Goal: Task Accomplishment & Management: Use online tool/utility

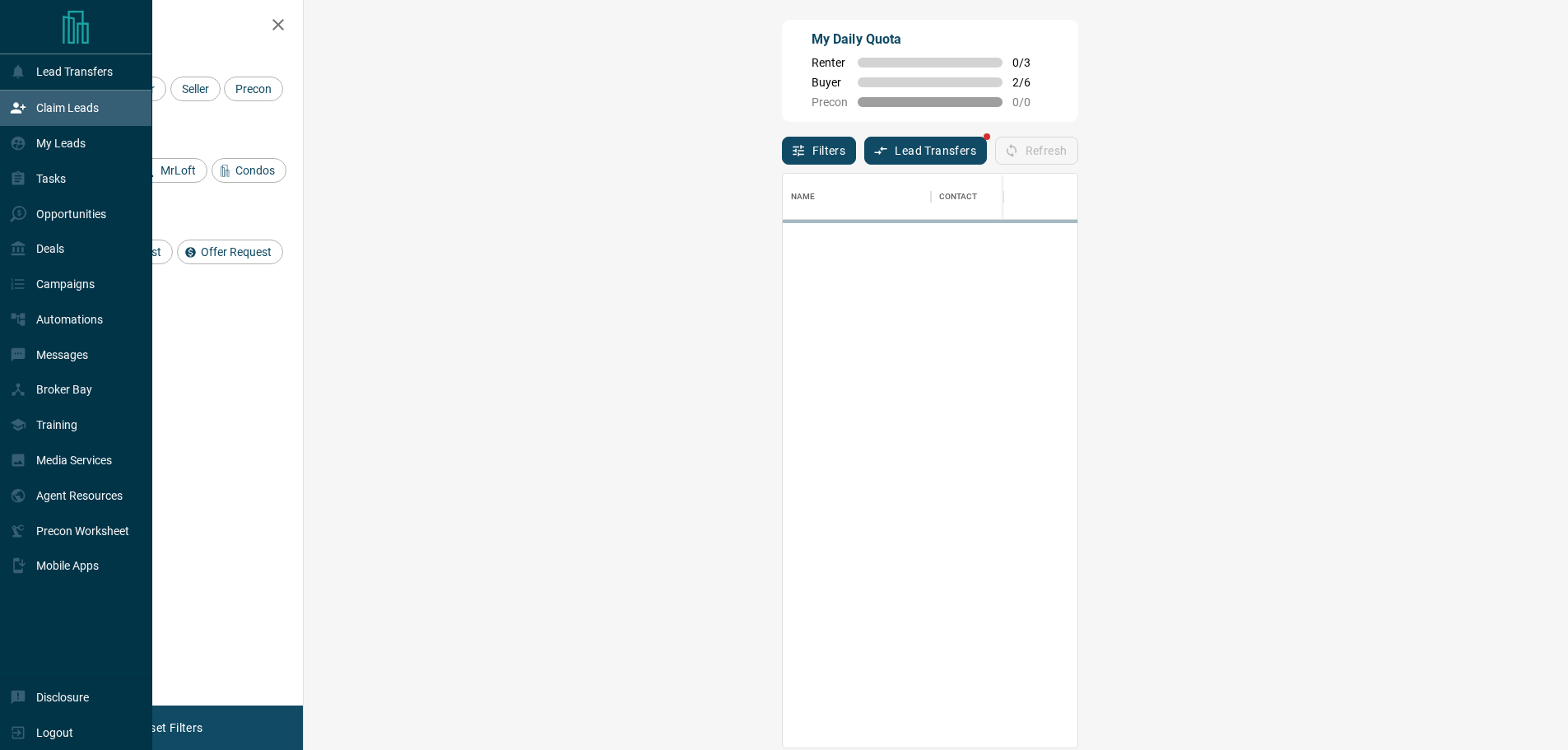
scroll to position [561, 1216]
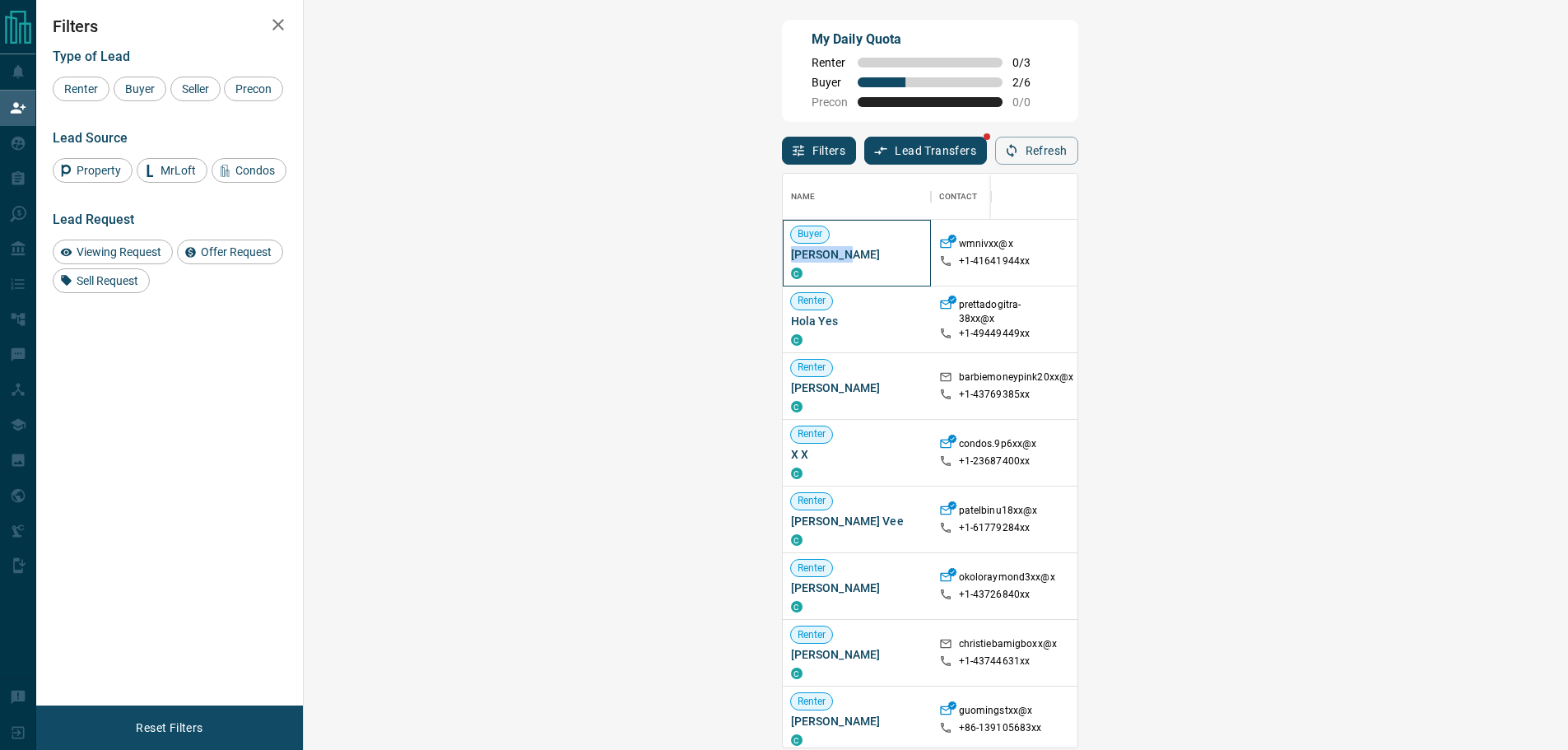
drag, startPoint x: 380, startPoint y: 256, endPoint x: 324, endPoint y: 253, distance: 56.1
click at [791, 253] on span "[PERSON_NAME]" at bounding box center [857, 254] width 132 height 16
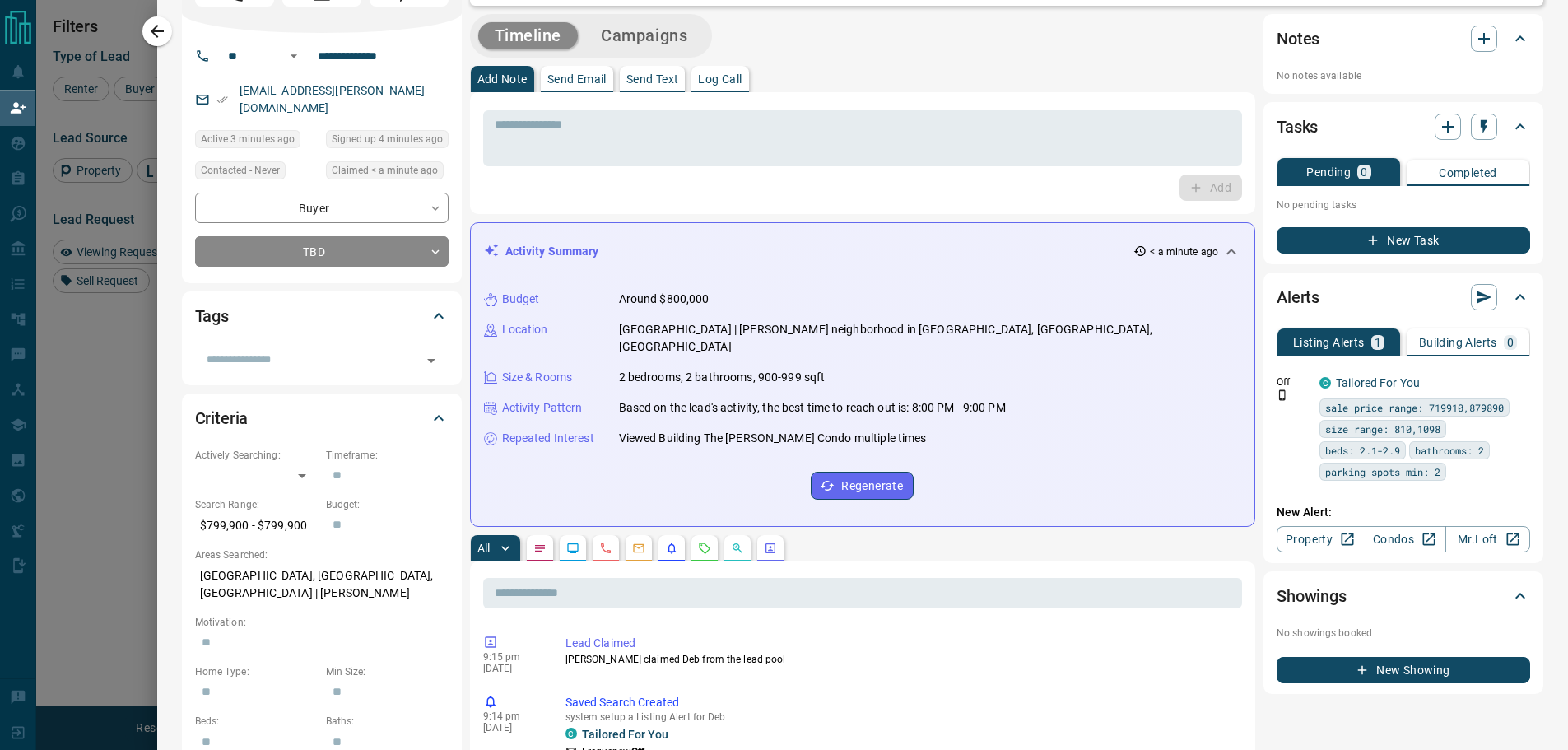
scroll to position [0, 0]
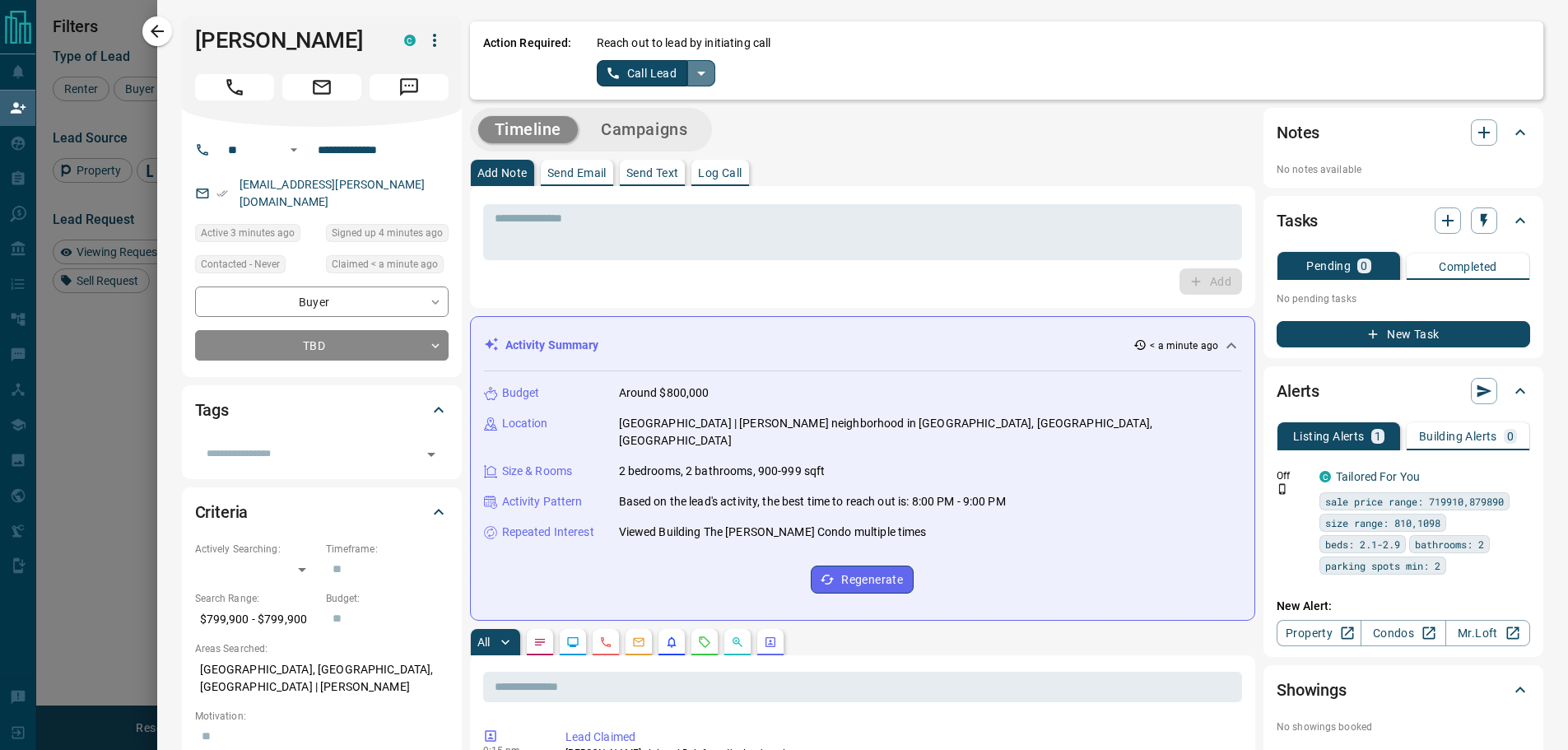
click at [687, 83] on button "split button" at bounding box center [701, 73] width 28 height 26
click at [636, 120] on li "Log Manual Call" at bounding box center [655, 129] width 101 height 25
click at [614, 74] on button "Log Manual Call" at bounding box center [651, 73] width 109 height 26
click at [603, 74] on button "Yes" at bounding box center [613, 73] width 33 height 25
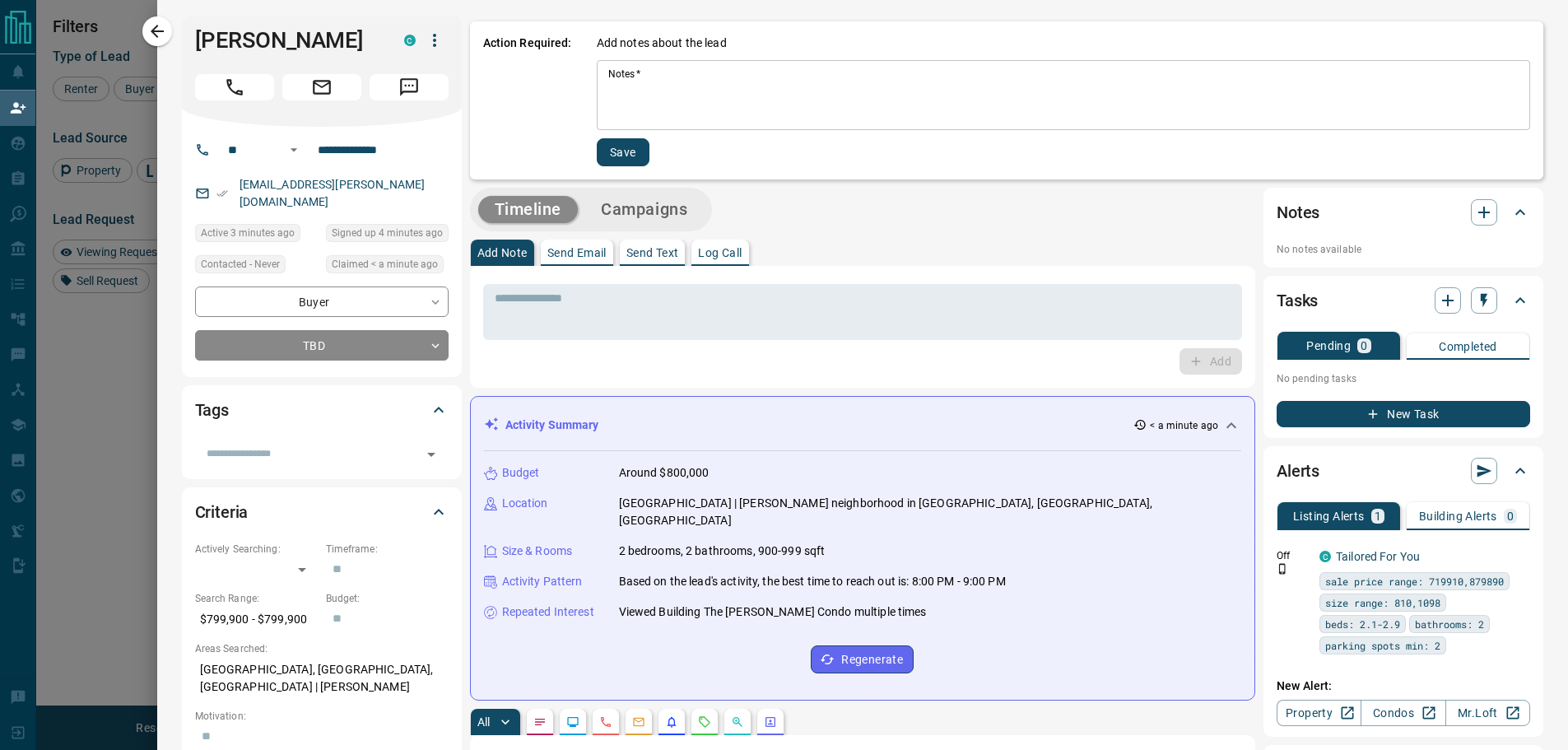
click at [772, 76] on textarea "Notes   *" at bounding box center [1063, 96] width 910 height 56
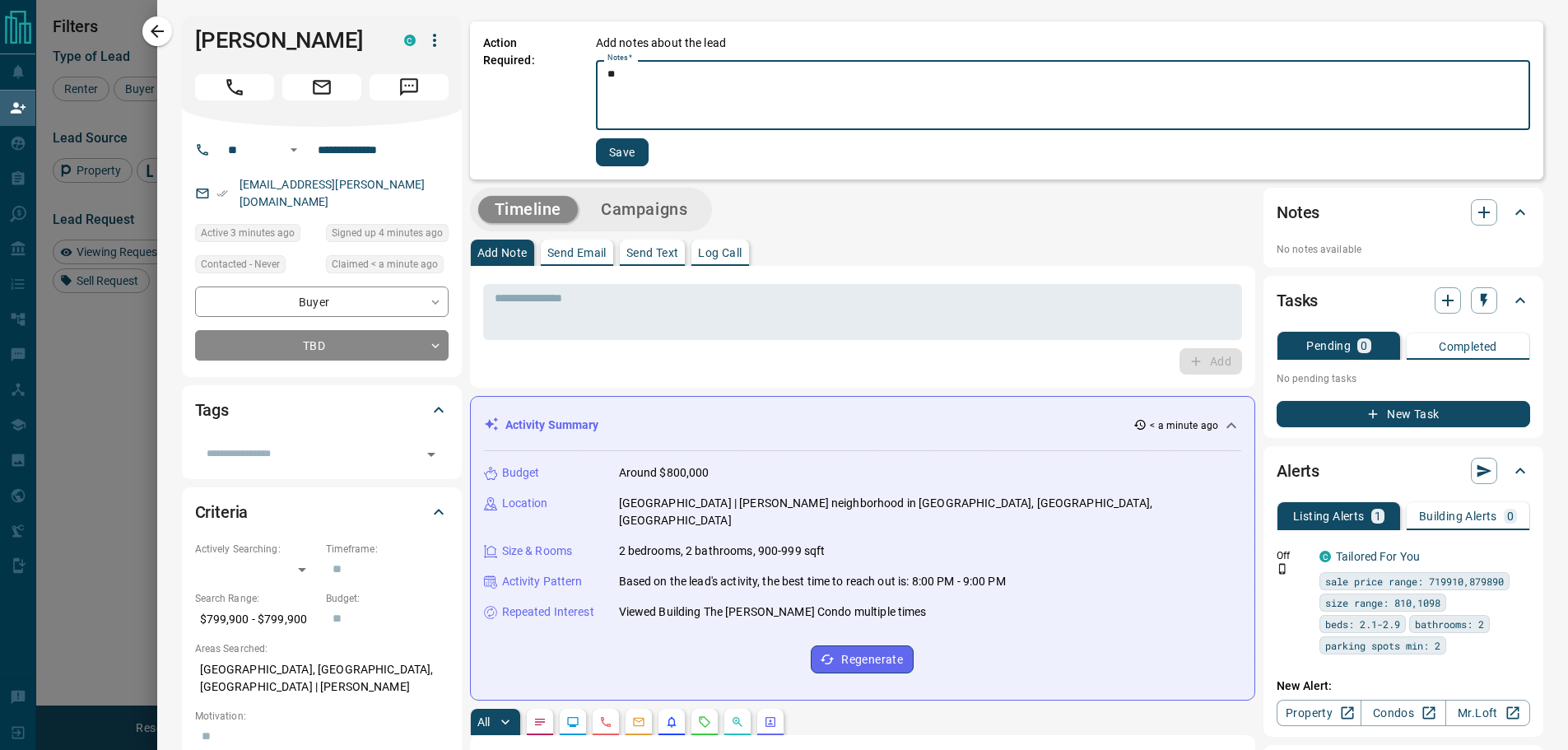
type textarea "*"
click at [629, 165] on button "Save" at bounding box center [622, 152] width 52 height 28
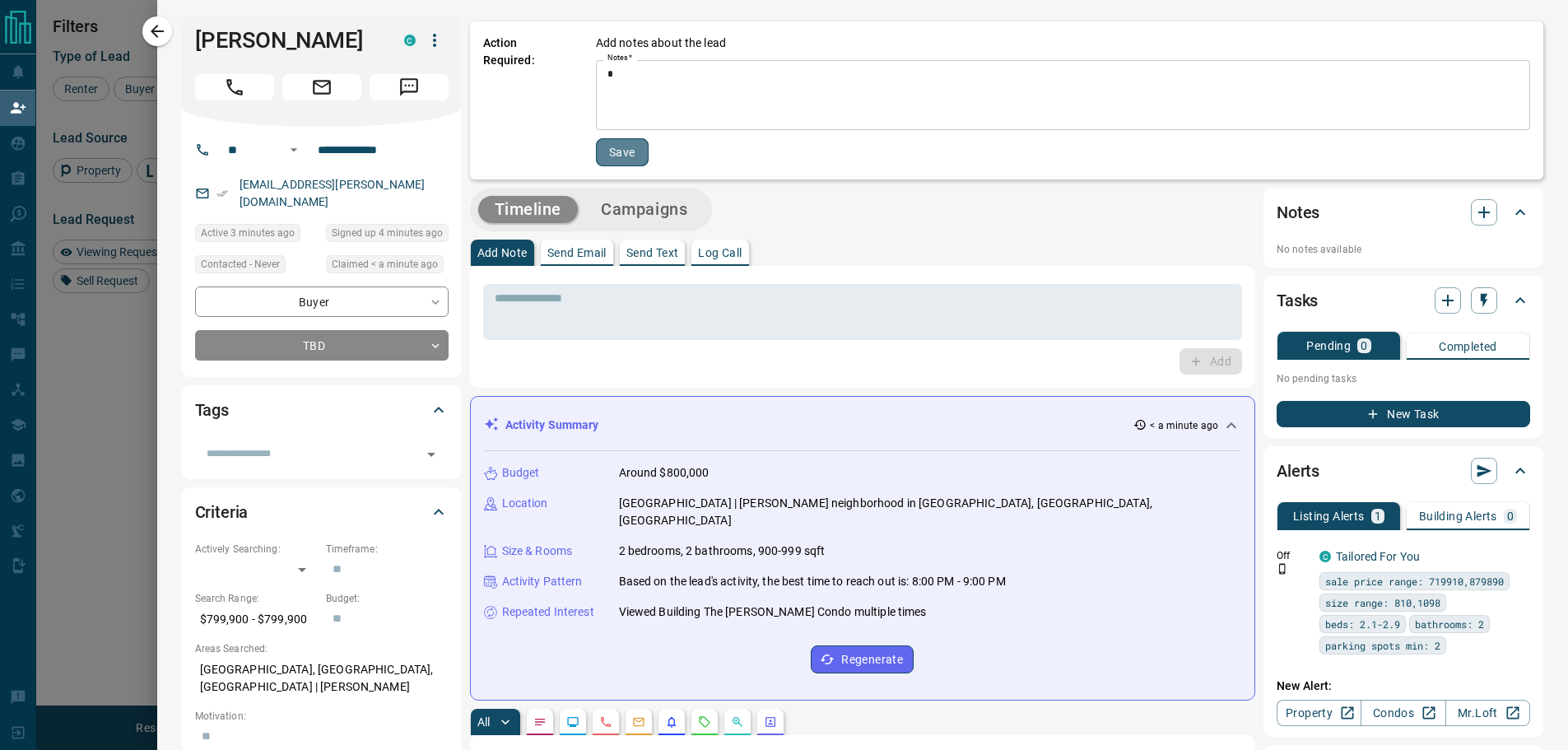
click at [628, 164] on button "Save" at bounding box center [622, 152] width 52 height 28
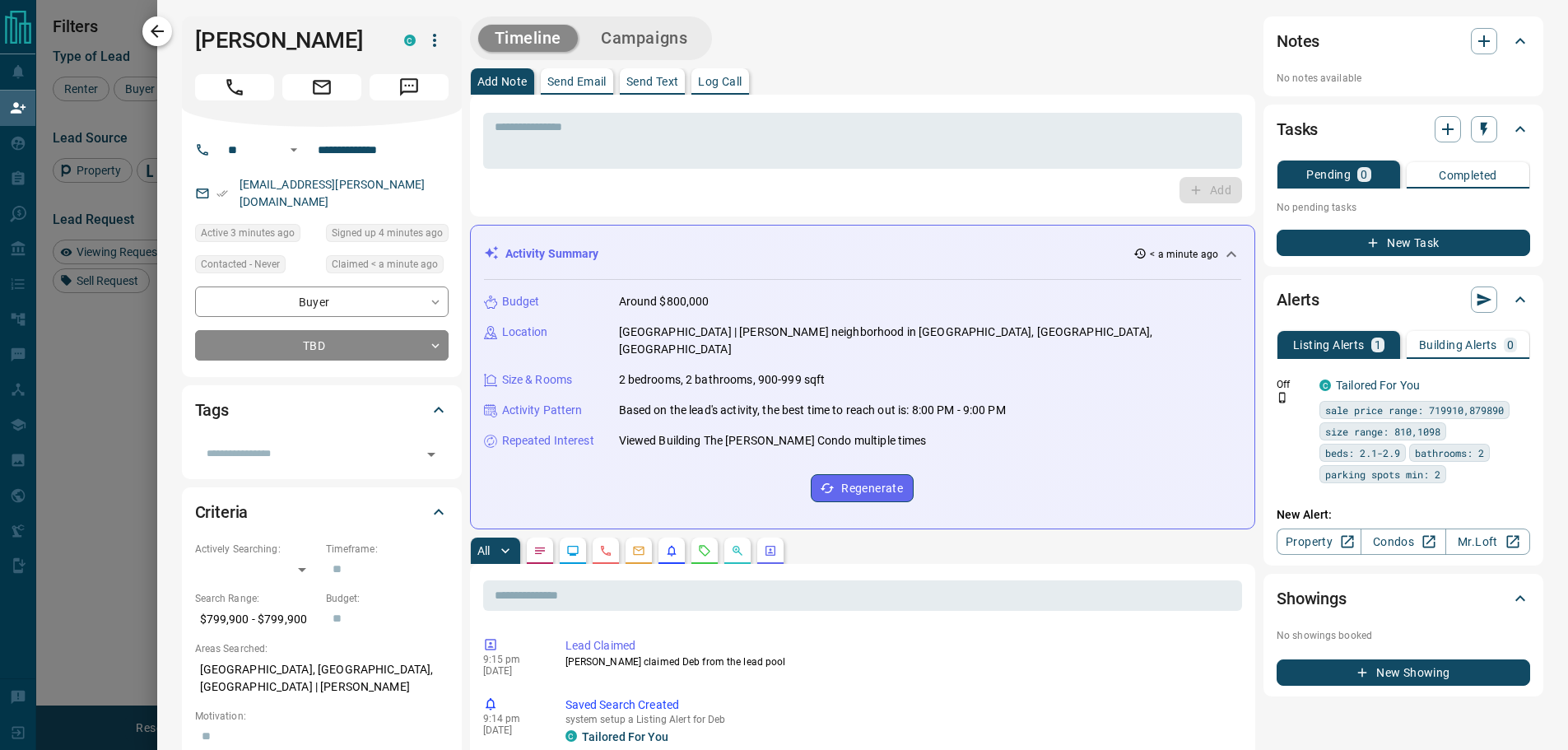
click at [159, 36] on icon "button" at bounding box center [156, 30] width 19 height 19
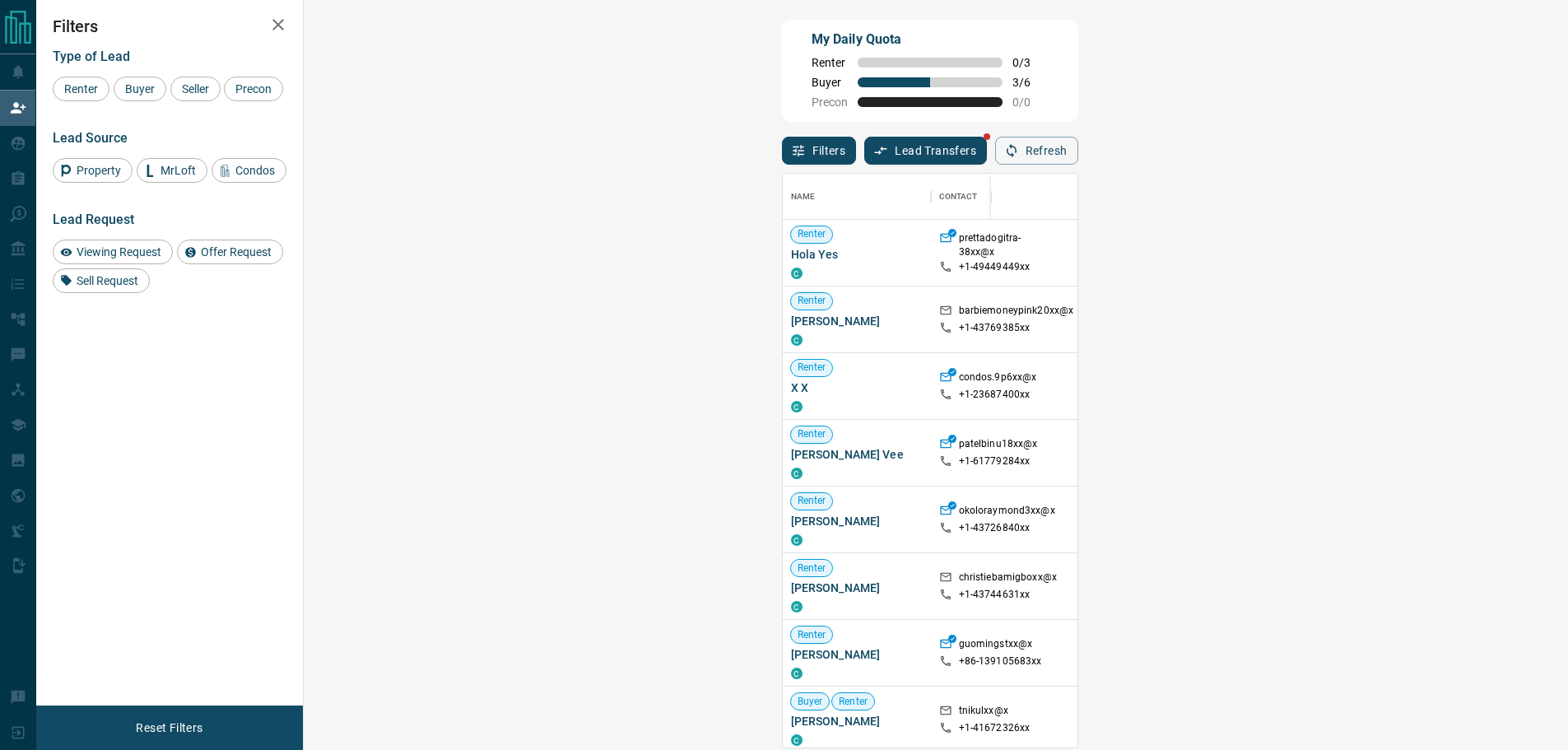
scroll to position [247, 0]
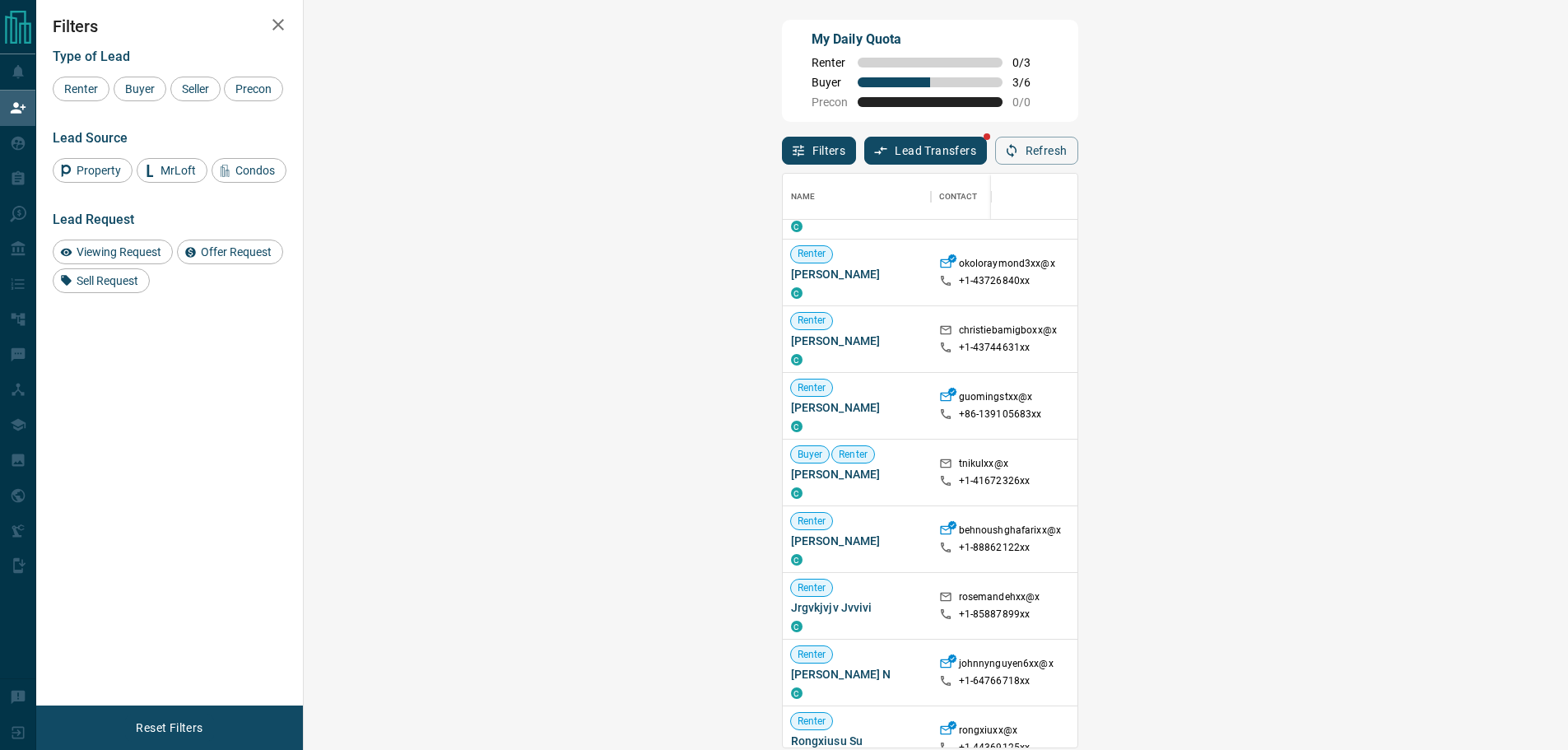
click at [1400, 350] on div "Viewing Request ( 1 )" at bounding box center [1456, 339] width 113 height 21
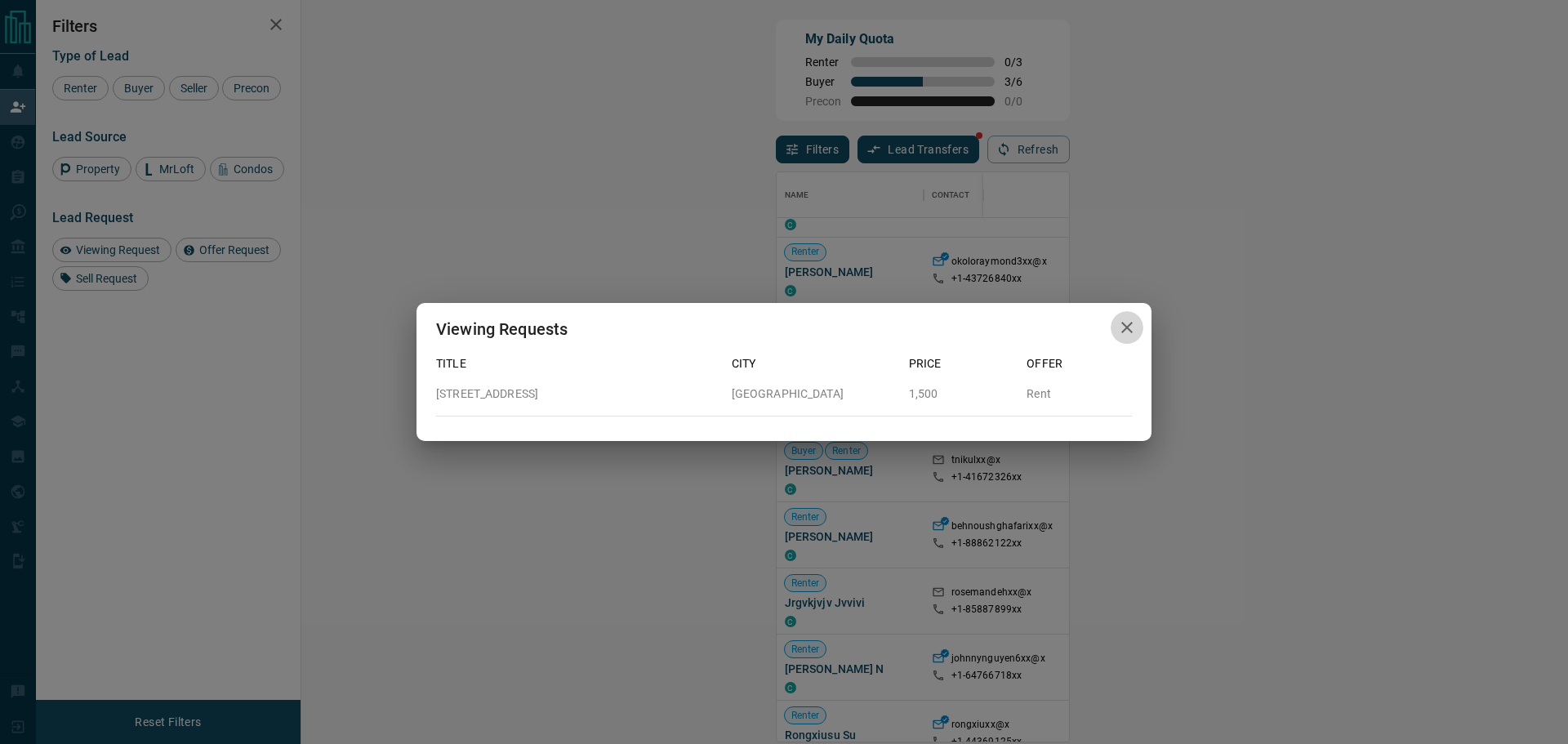
click at [1128, 321] on icon "button" at bounding box center [1126, 327] width 19 height 19
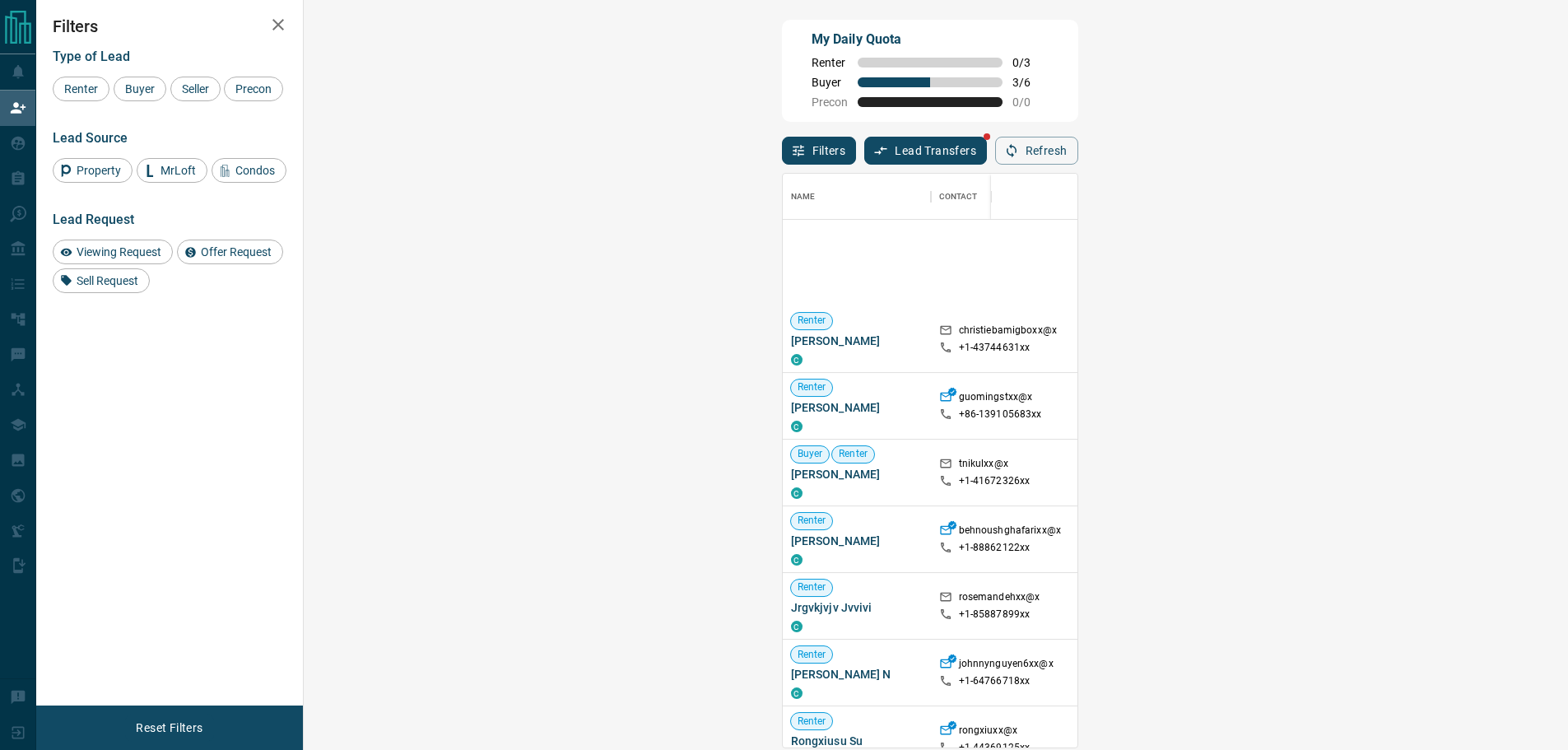
scroll to position [988, 0]
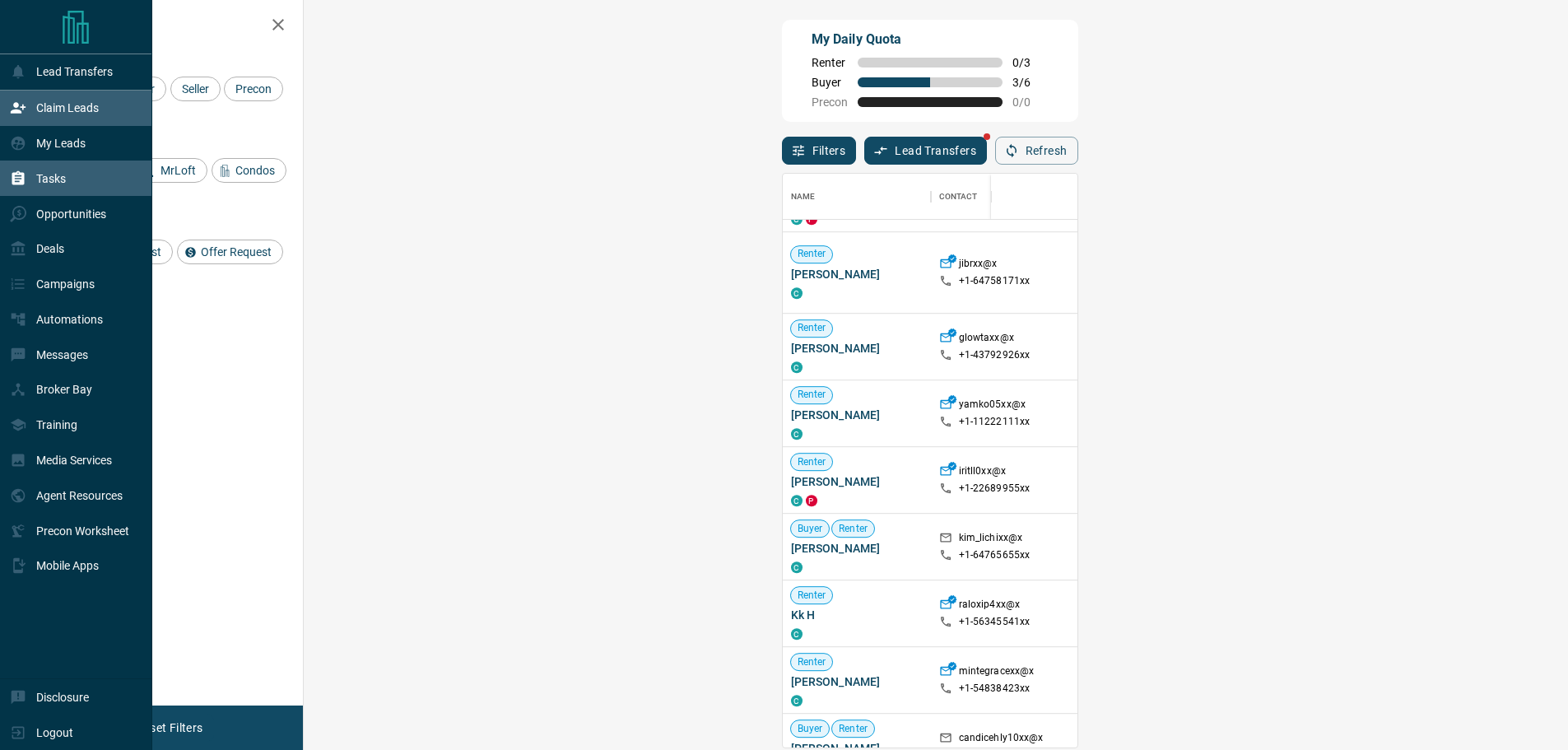
click at [72, 178] on div "Tasks" at bounding box center [76, 178] width 152 height 36
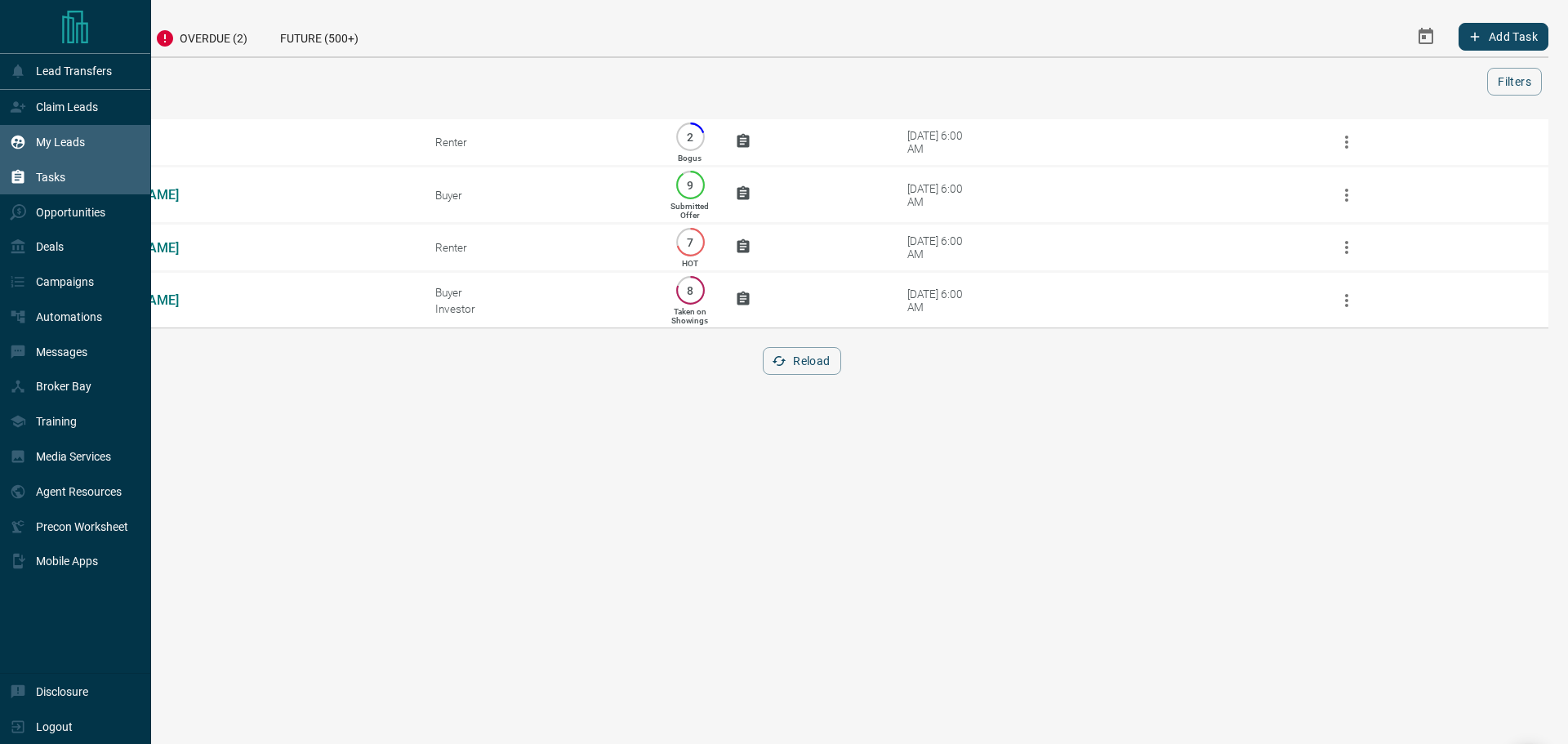
drag, startPoint x: 0, startPoint y: 122, endPoint x: 3, endPoint y: 140, distance: 18.2
click at [0, 122] on div "Claim Leads" at bounding box center [75, 107] width 151 height 35
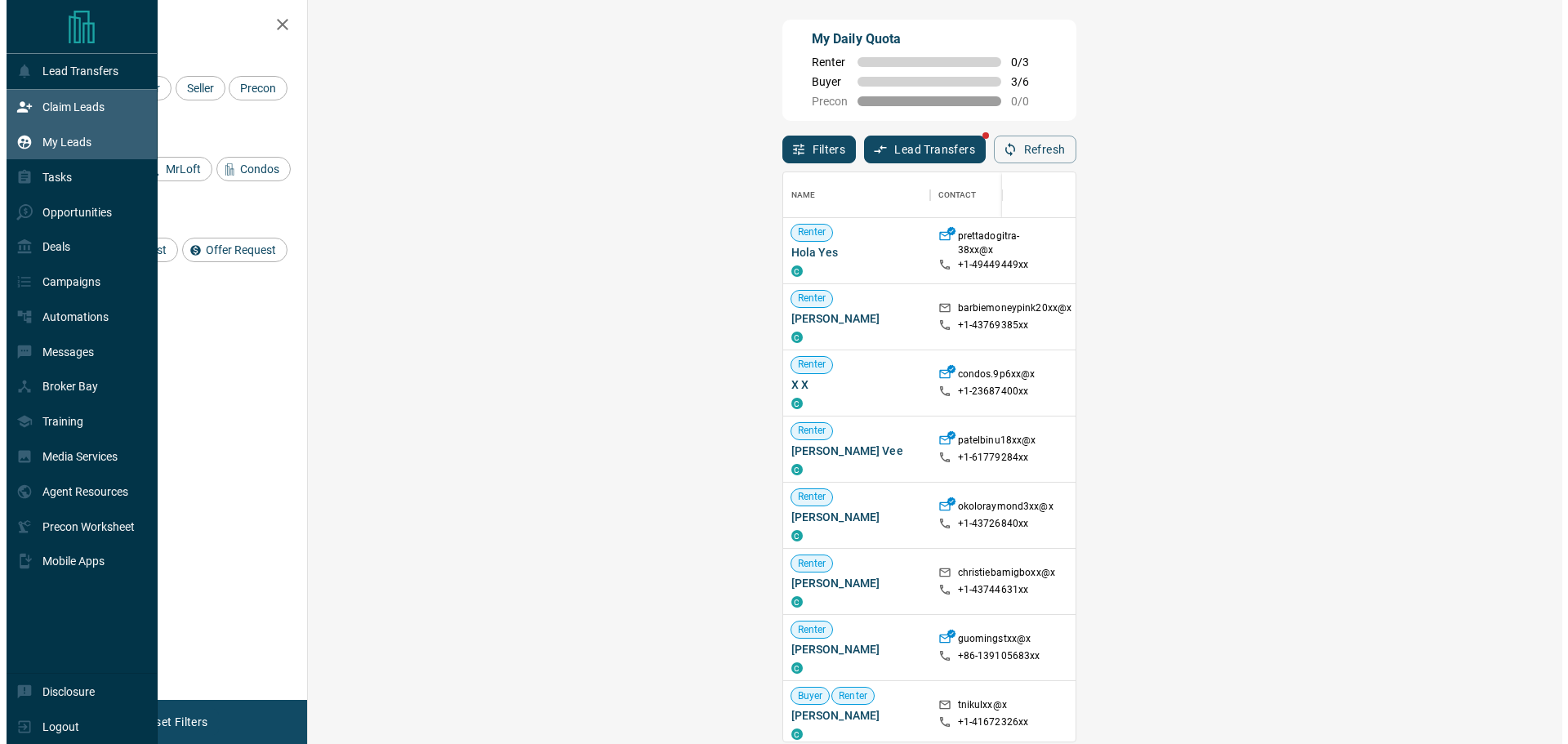
scroll to position [557, 1207]
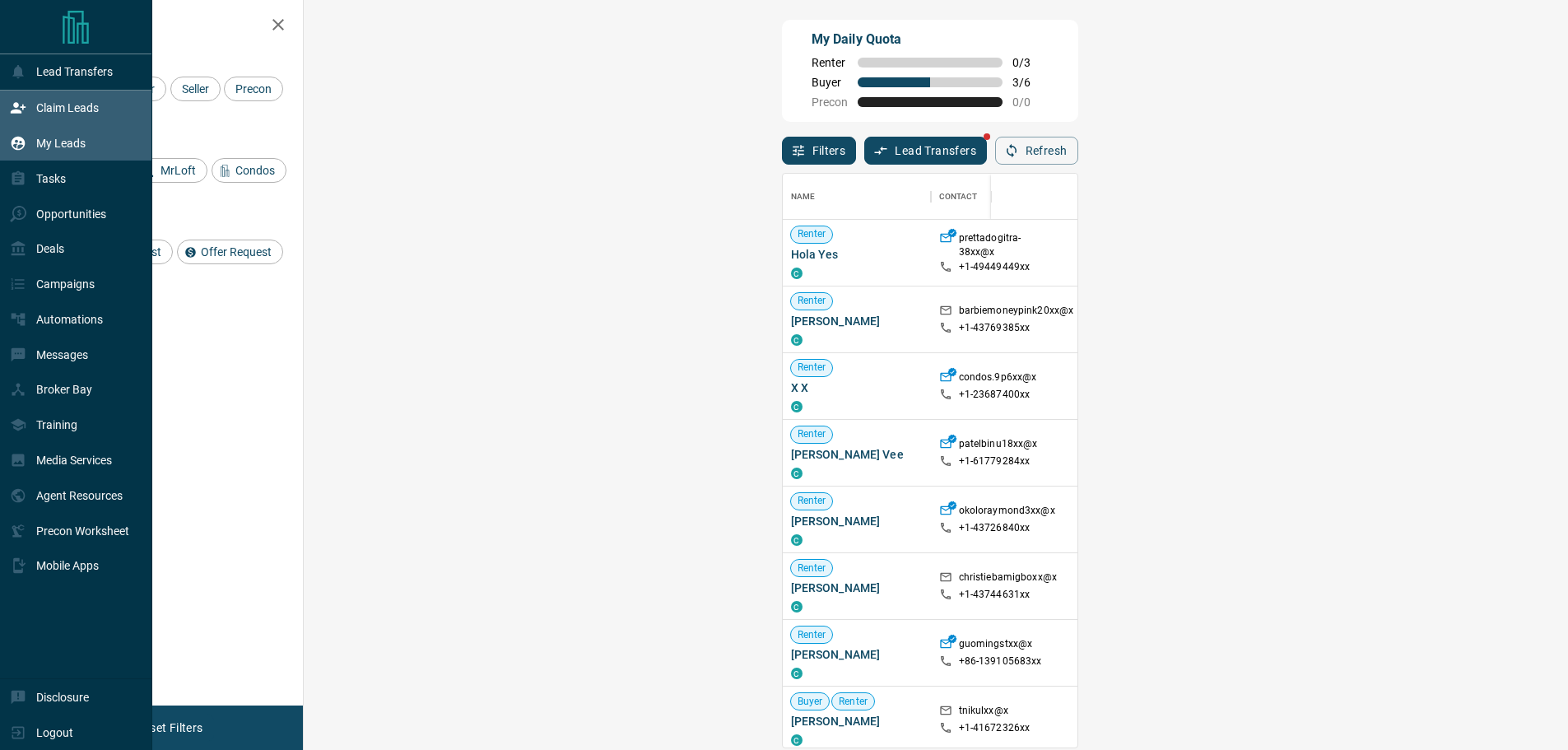
click at [6, 146] on div "My Leads" at bounding box center [76, 144] width 152 height 36
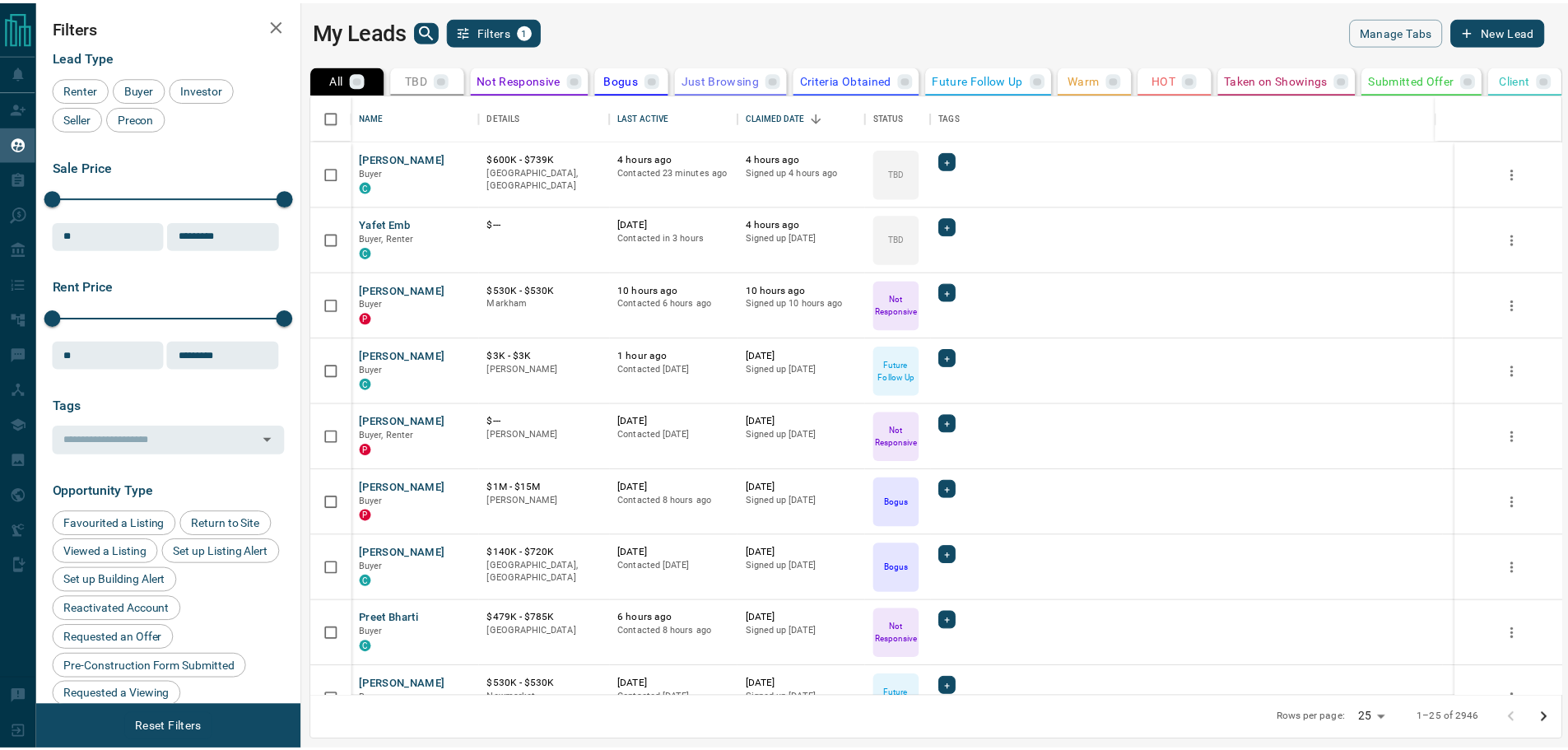
scroll to position [590, 1257]
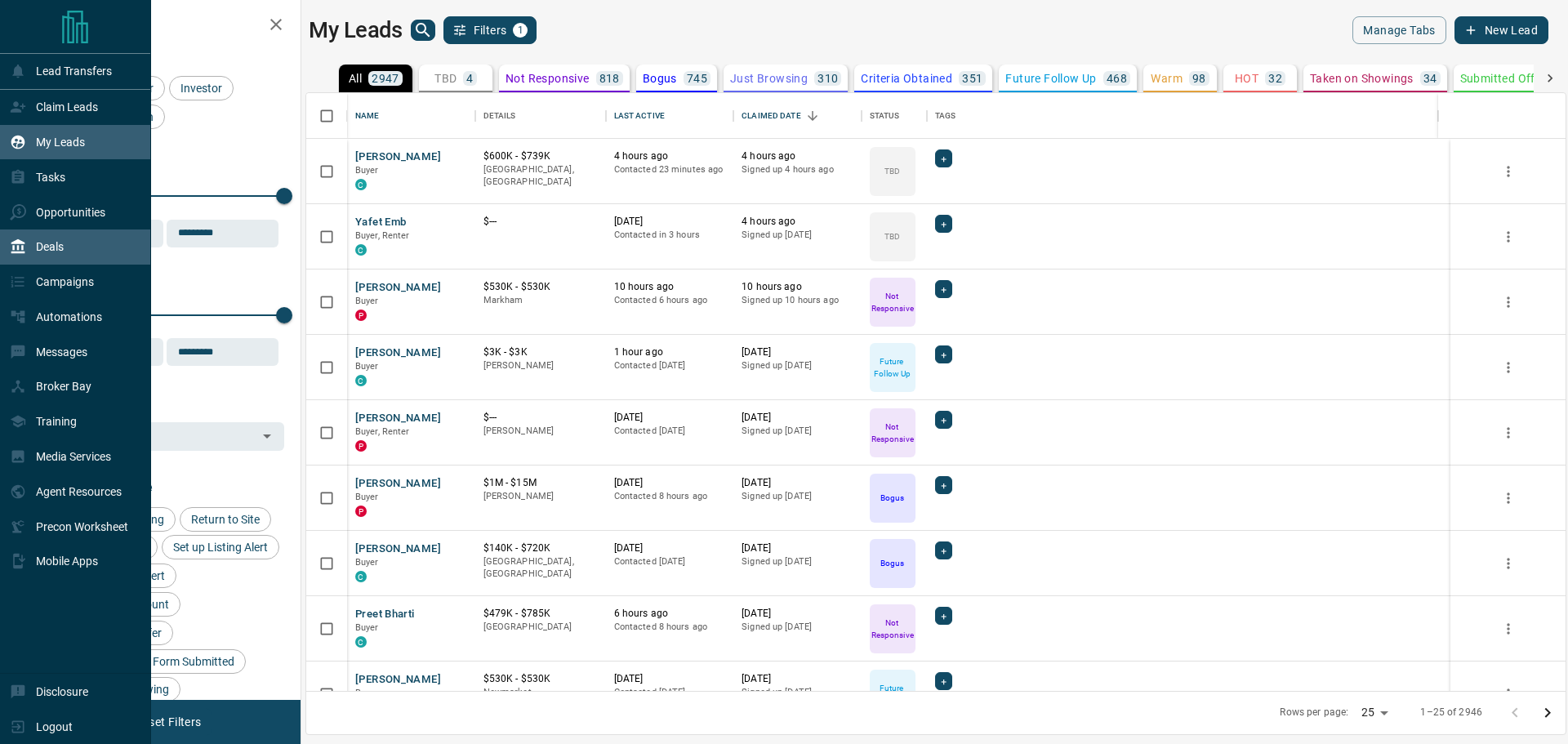
click at [44, 245] on p "Deals" at bounding box center [49, 247] width 28 height 13
